Goal: Information Seeking & Learning: Learn about a topic

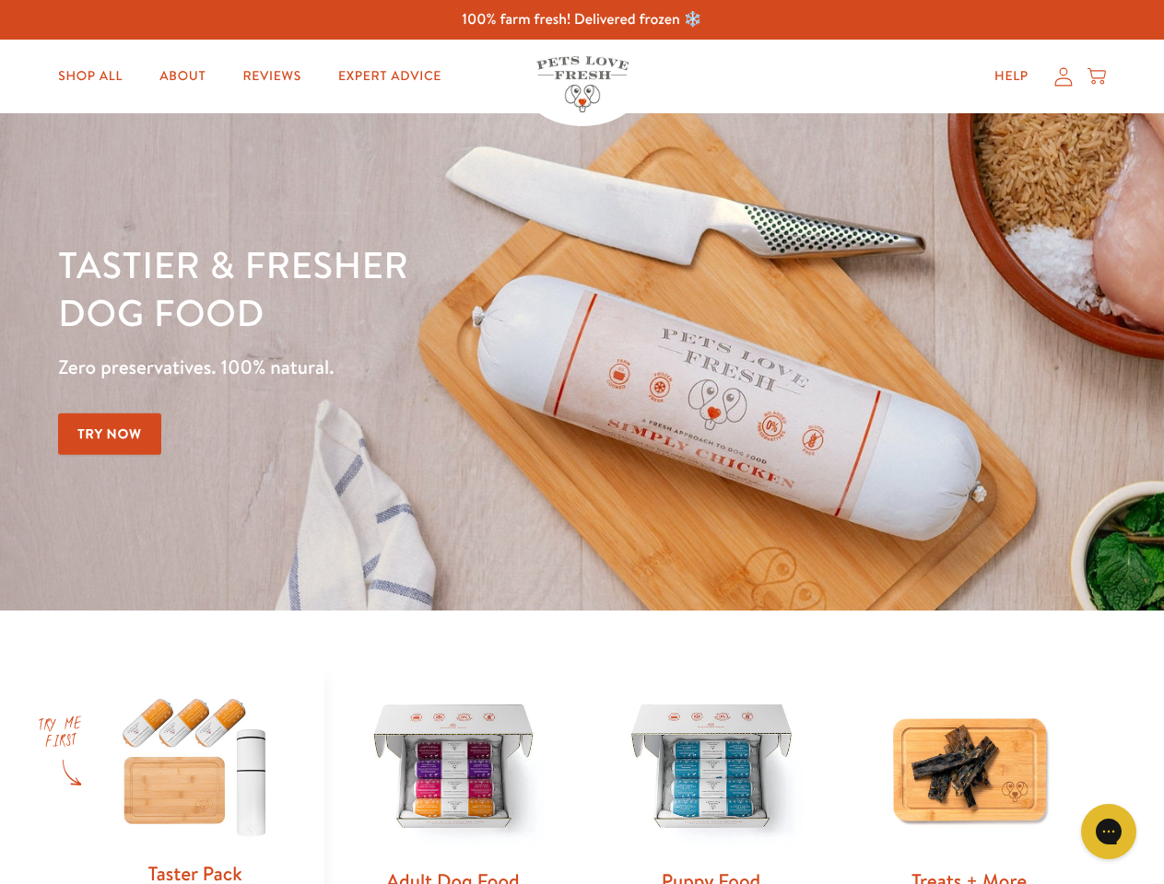
click at [581, 442] on div "Tastier & fresher dog food Zero preservatives. 100% natural. Try Now" at bounding box center [407, 361] width 698 height 243
click at [1108, 832] on icon "Gorgias live chat" at bounding box center [1108, 832] width 18 height 18
